Goal: Navigation & Orientation: Find specific page/section

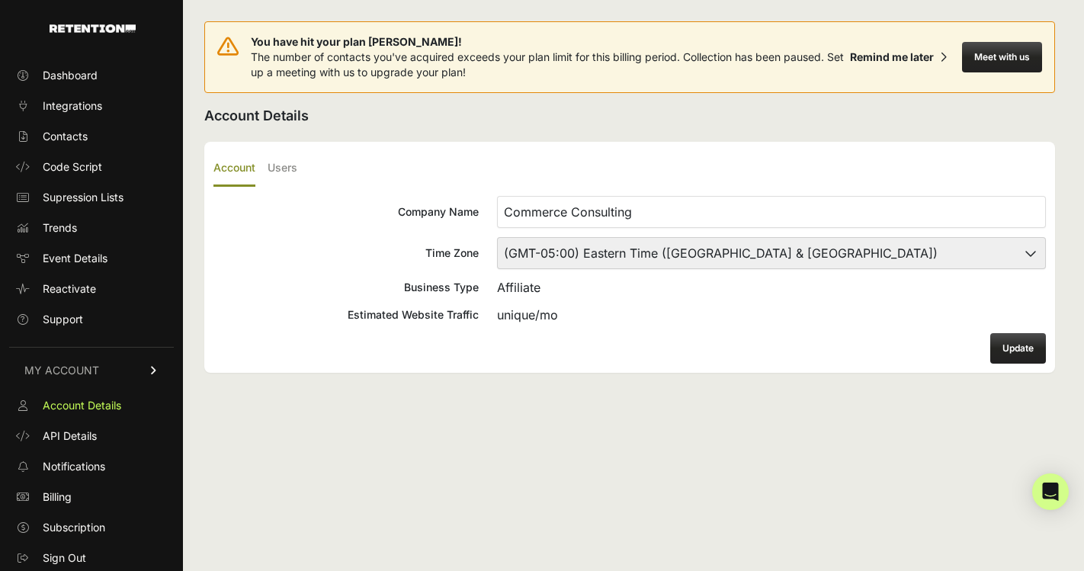
scroll to position [1, 0]
click at [81, 82] on span "Dashboard" at bounding box center [70, 74] width 55 height 15
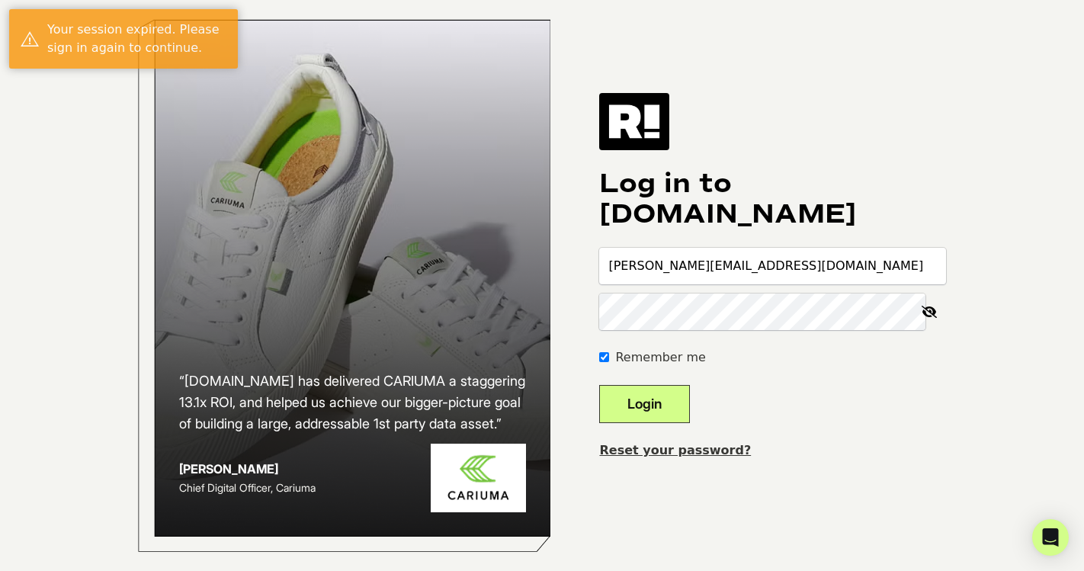
click at [681, 418] on button "Login" at bounding box center [644, 404] width 91 height 38
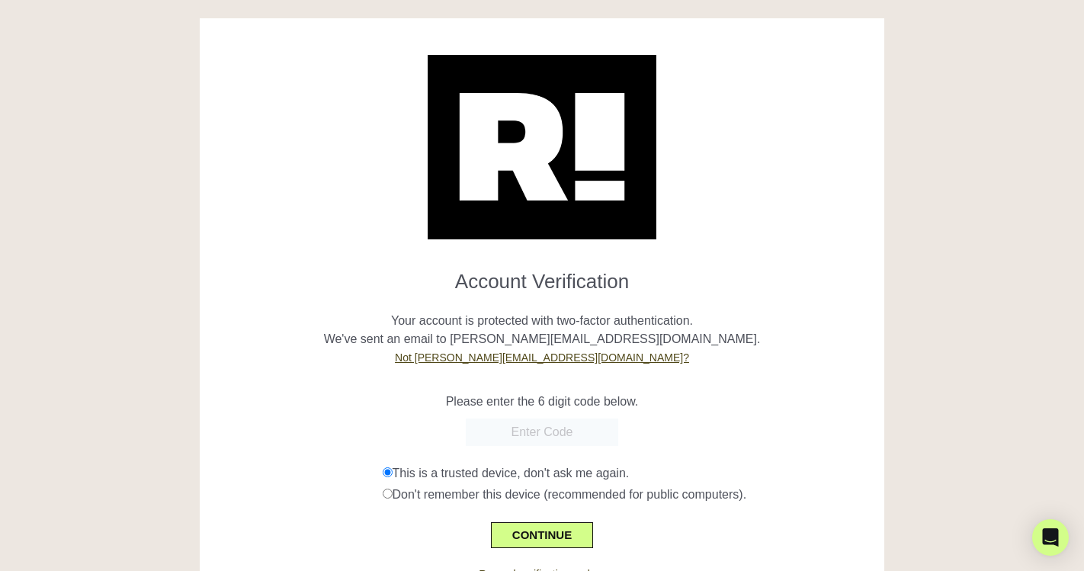
paste input "016289"
type input "016289"
click at [556, 536] on button "CONTINUE" at bounding box center [542, 535] width 102 height 26
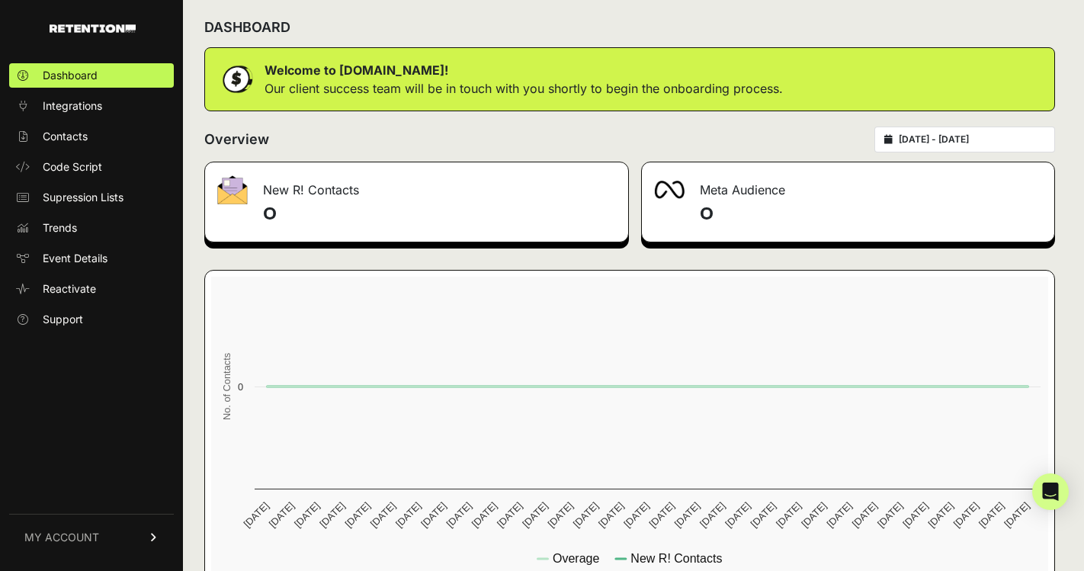
scroll to position [136, 0]
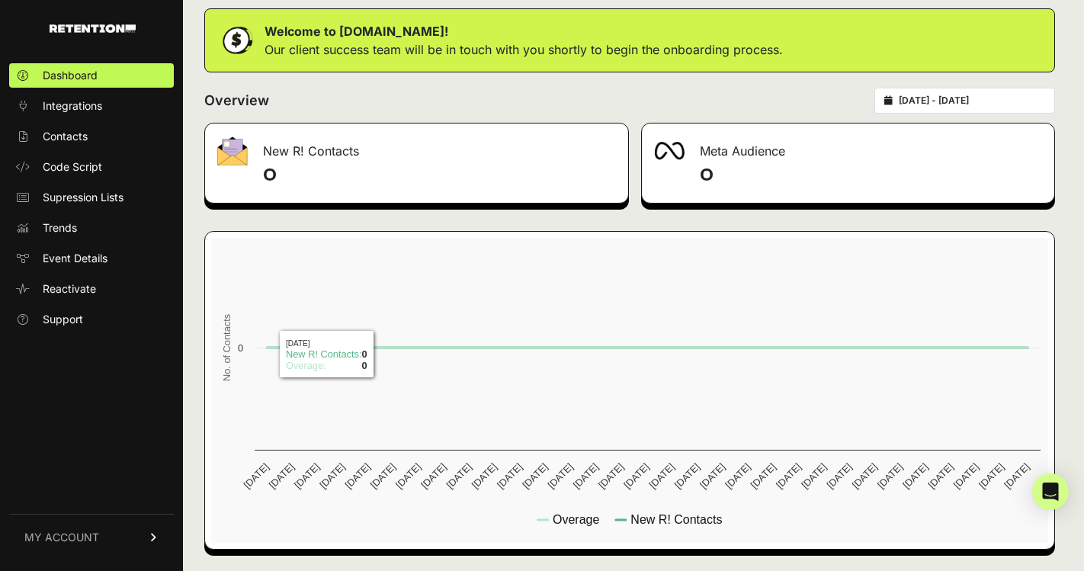
click at [152, 535] on icon at bounding box center [154, 537] width 11 height 9
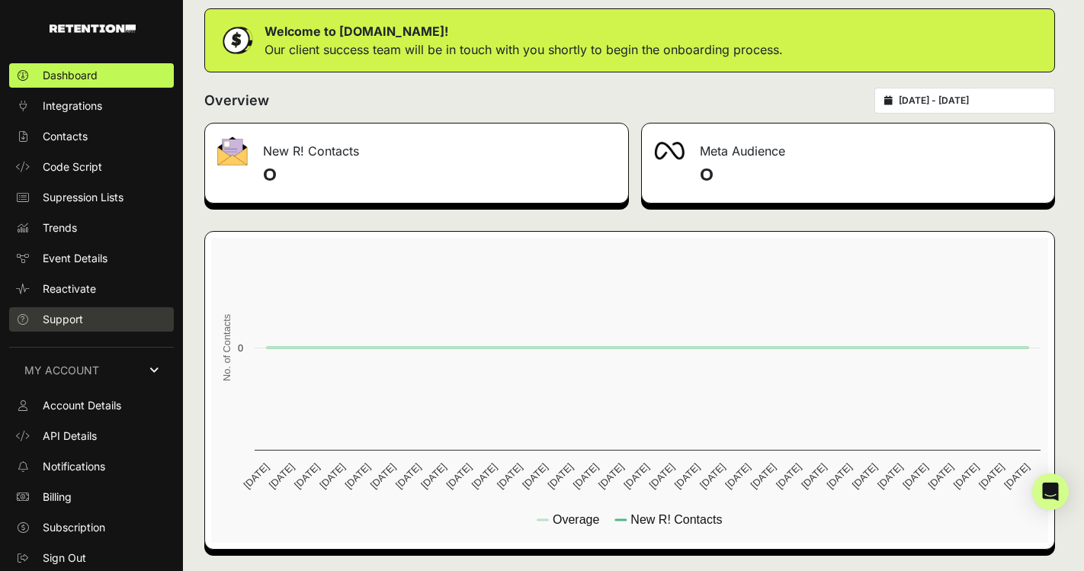
scroll to position [1, 0]
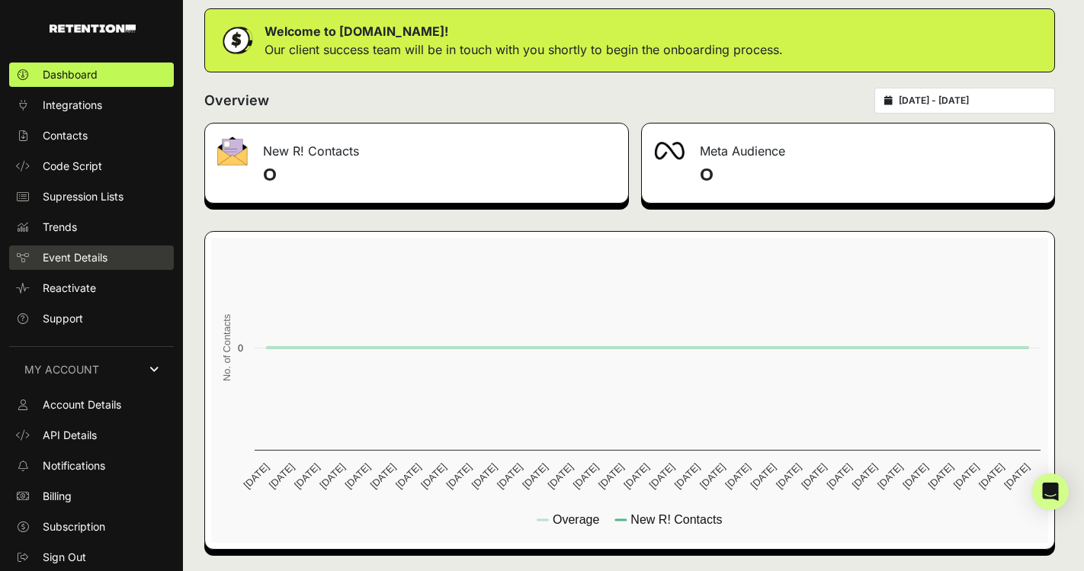
click at [78, 259] on span "Event Details" at bounding box center [75, 257] width 65 height 15
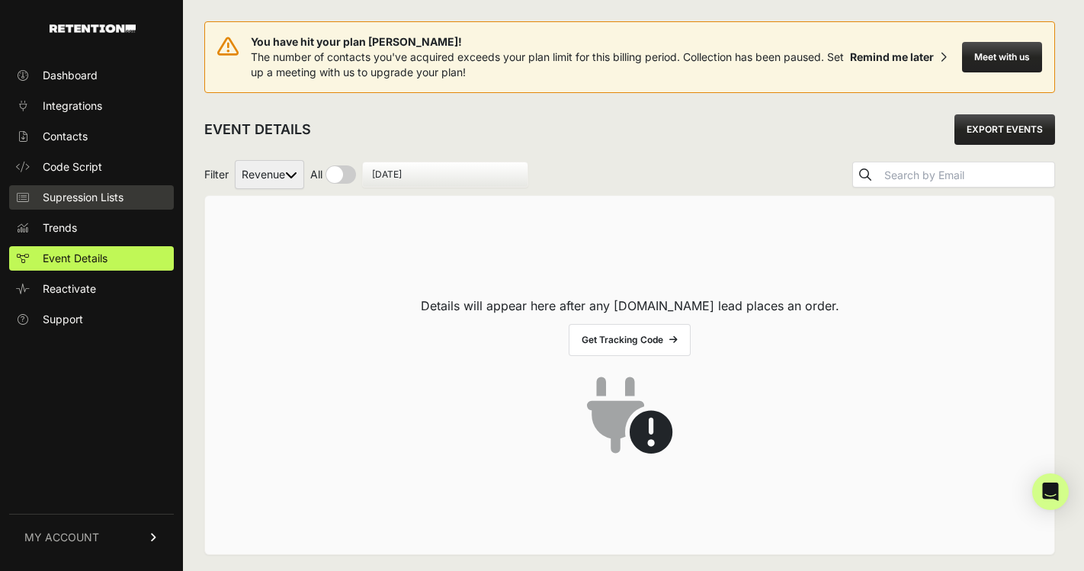
click at [85, 195] on span "Supression Lists" at bounding box center [83, 197] width 81 height 15
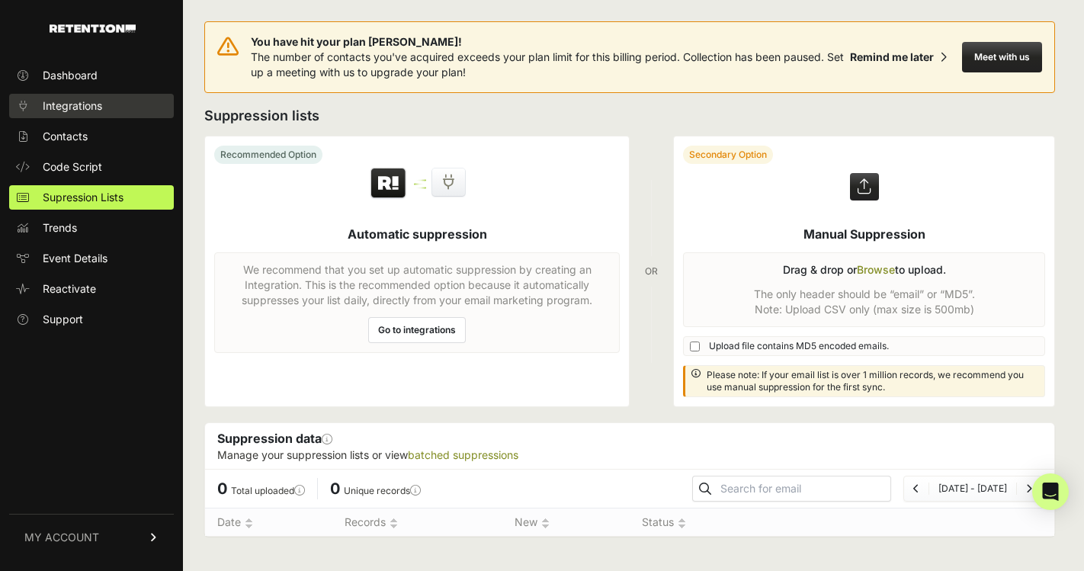
click at [86, 109] on span "Integrations" at bounding box center [72, 105] width 59 height 15
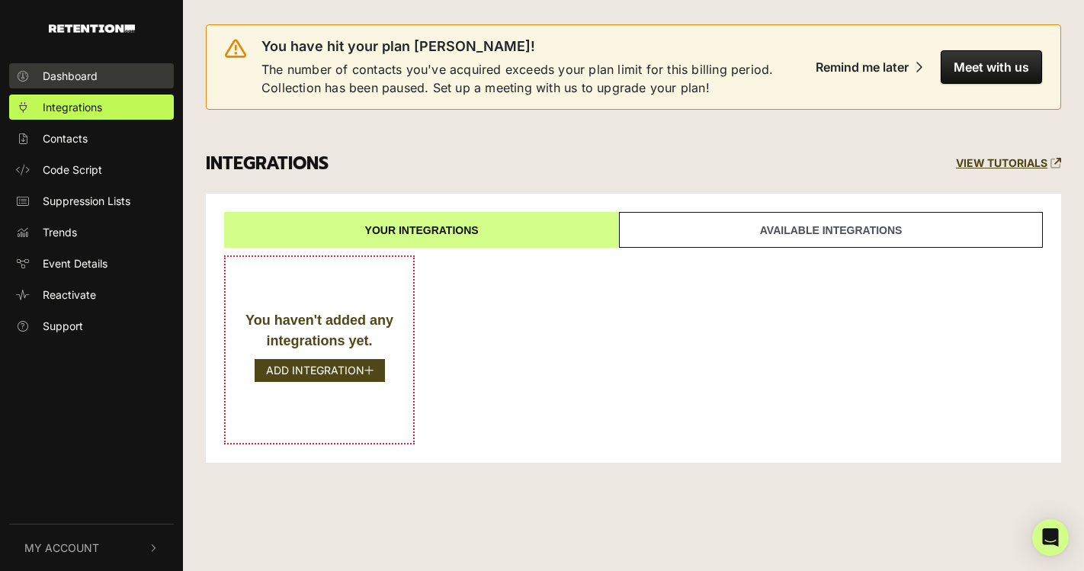
click at [72, 86] on link "Dashboard" at bounding box center [91, 75] width 165 height 25
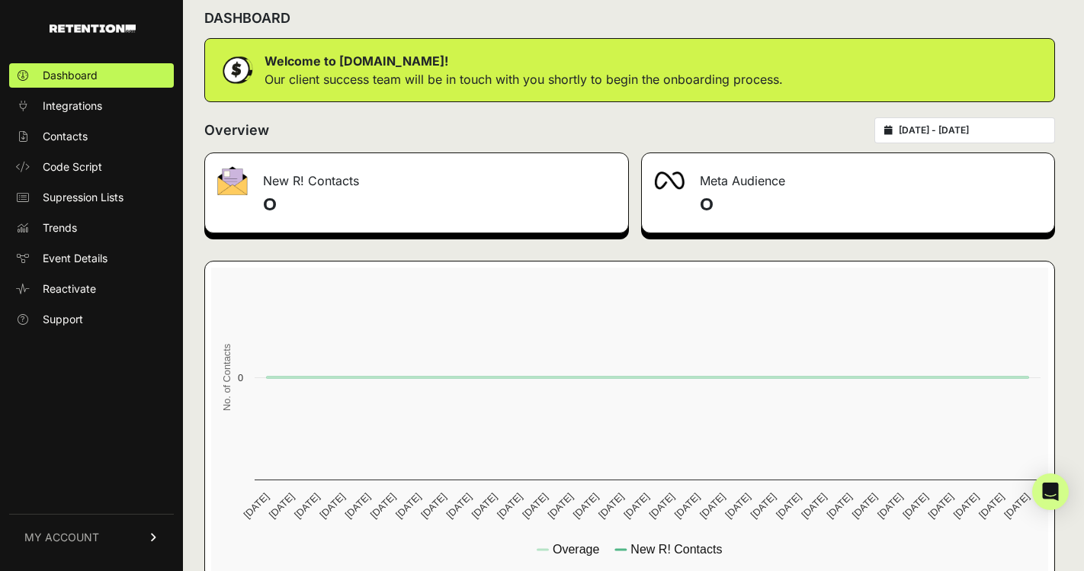
scroll to position [136, 0]
